Goal: Use online tool/utility: Utilize a website feature to perform a specific function

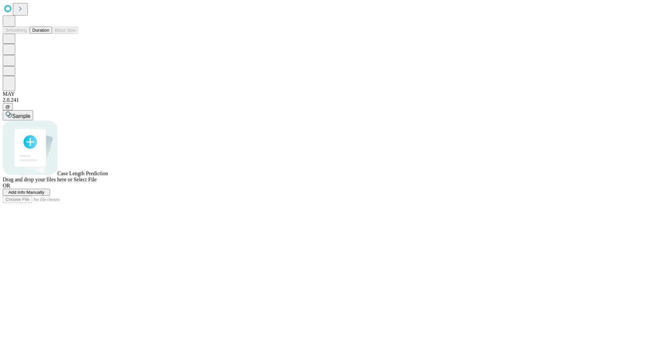
click at [45, 195] on span "Add Info Manually" at bounding box center [26, 192] width 36 height 5
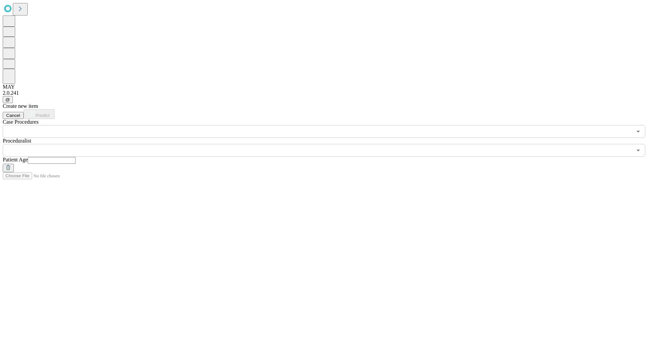
click at [76, 157] on input "text" at bounding box center [52, 160] width 48 height 7
type input "**"
click at [329, 144] on input "text" at bounding box center [317, 150] width 629 height 13
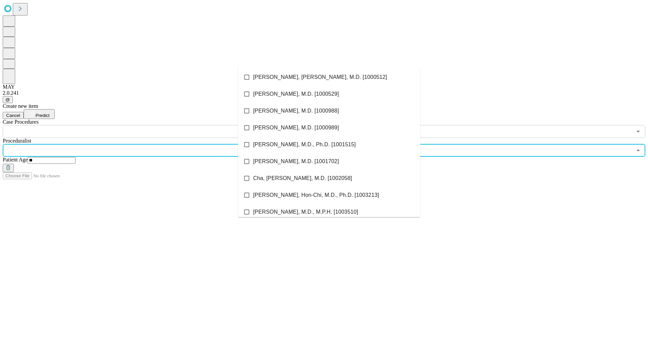
click at [329, 77] on li "[PERSON_NAME], [PERSON_NAME], M.D. [1000512]" at bounding box center [329, 77] width 182 height 17
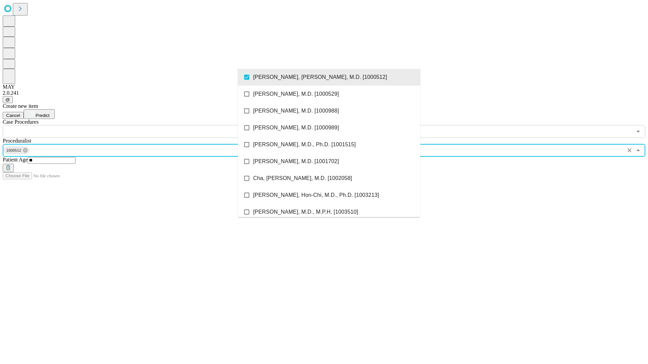
click at [142, 125] on input "text" at bounding box center [317, 131] width 629 height 13
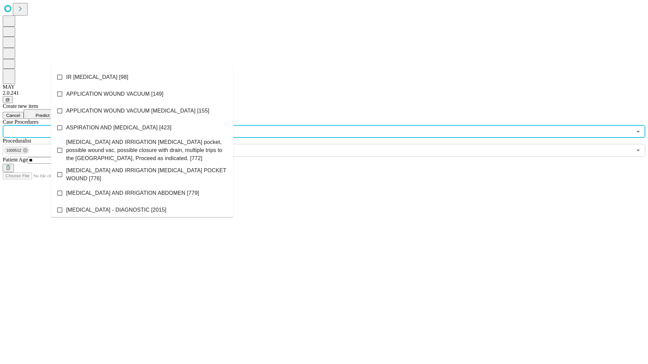
click at [142, 77] on li "IR [MEDICAL_DATA] [98]" at bounding box center [142, 77] width 182 height 17
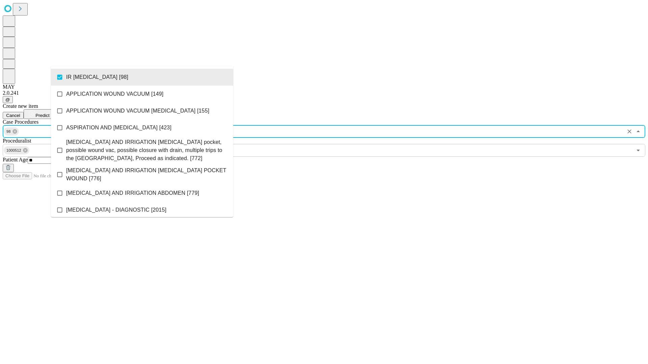
click at [49, 113] on span "Predict" at bounding box center [42, 115] width 14 height 5
